Goal: Unclear: Browse casually

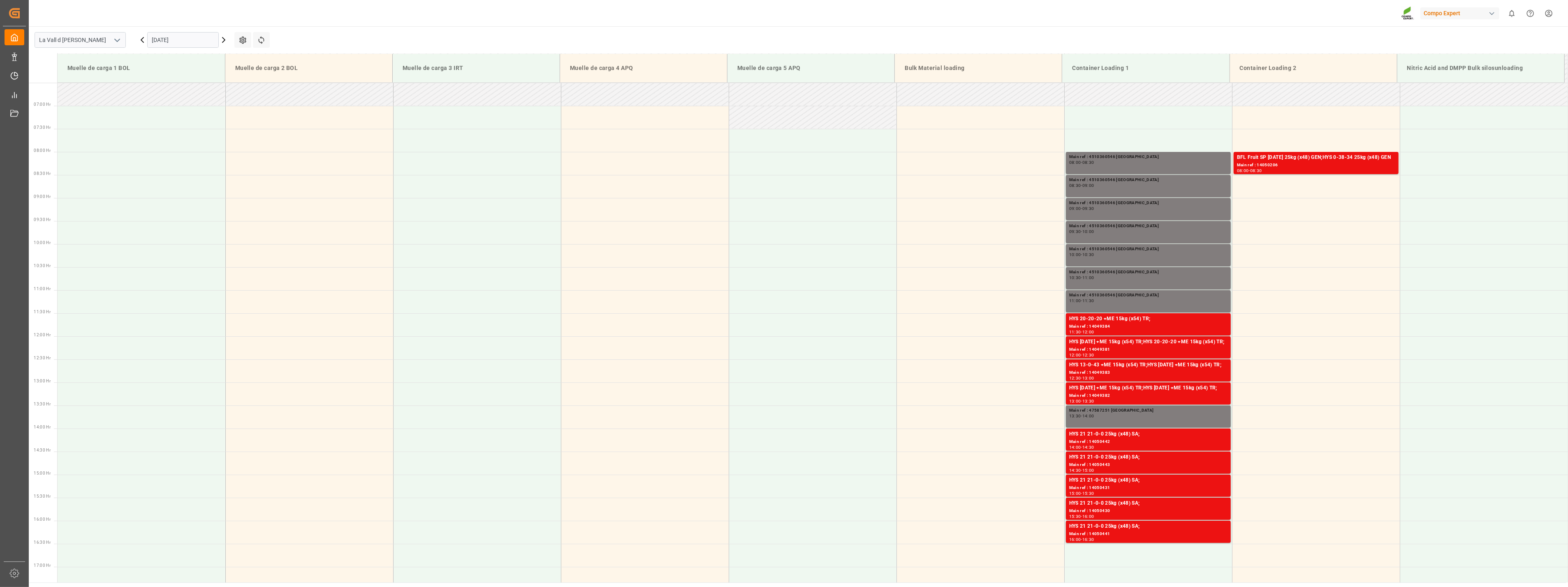
scroll to position [317, 0]
